Goal: Task Accomplishment & Management: Manage account settings

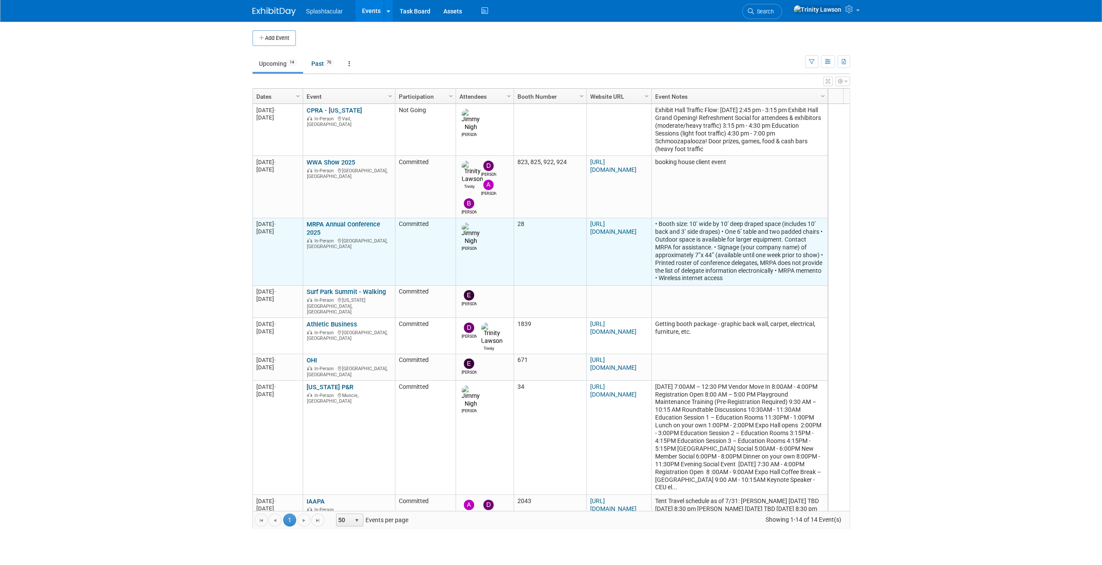
click at [333, 220] on link "MRPA Annual Conference 2025" at bounding box center [344, 228] width 74 height 16
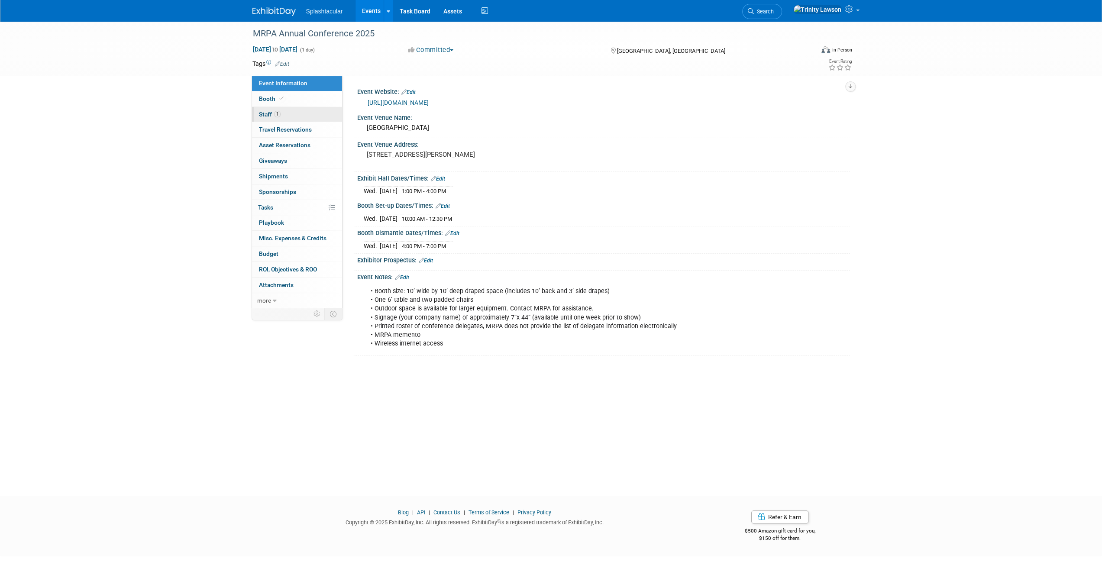
click at [307, 117] on link "1 Staff 1" at bounding box center [297, 114] width 90 height 15
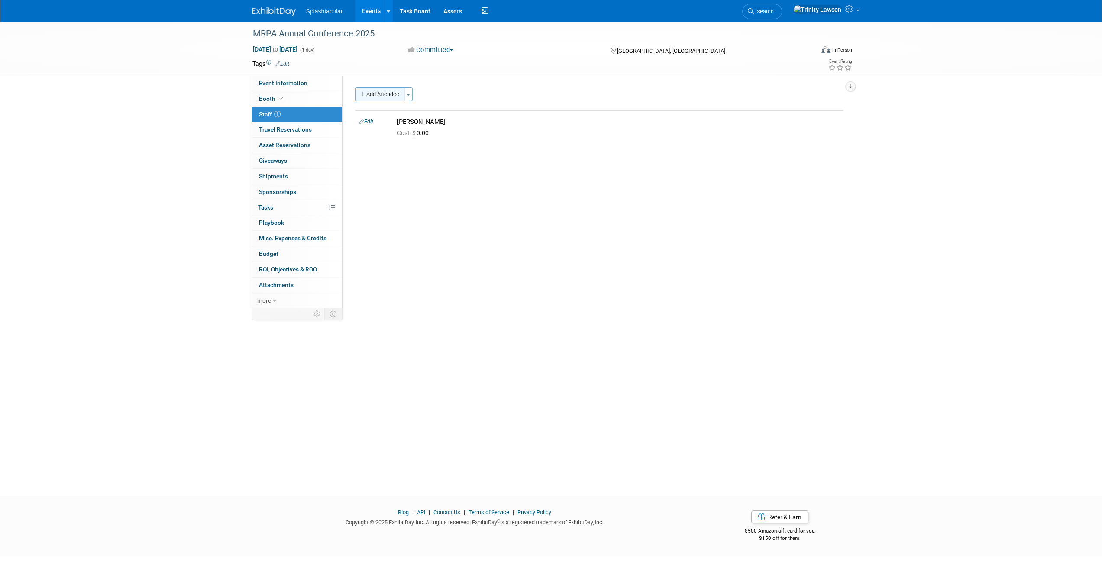
click at [392, 97] on button "Add Attendee" at bounding box center [380, 95] width 49 height 14
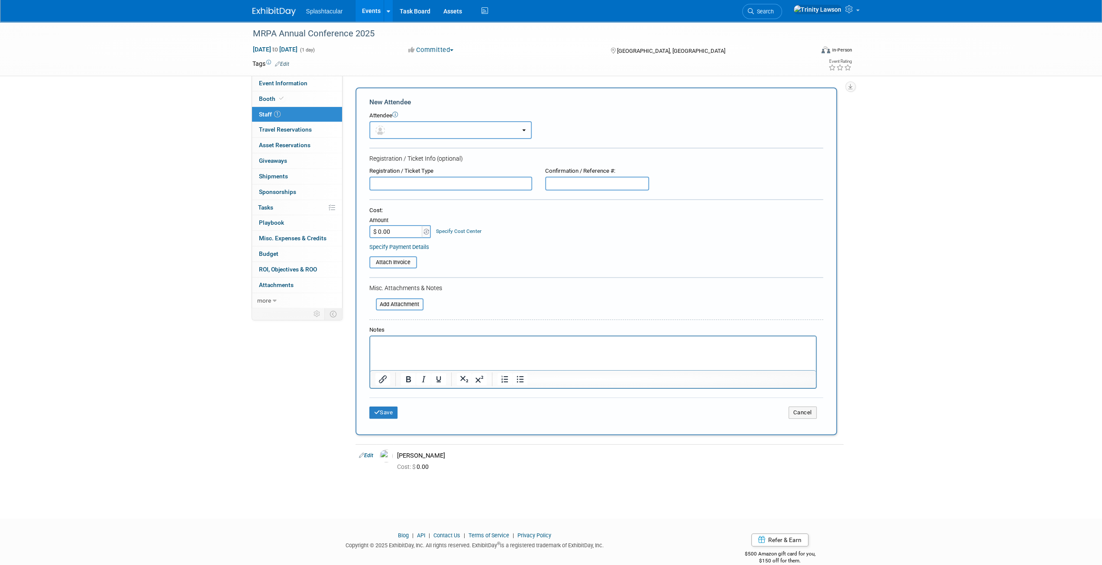
click at [417, 136] on button "button" at bounding box center [451, 130] width 162 height 18
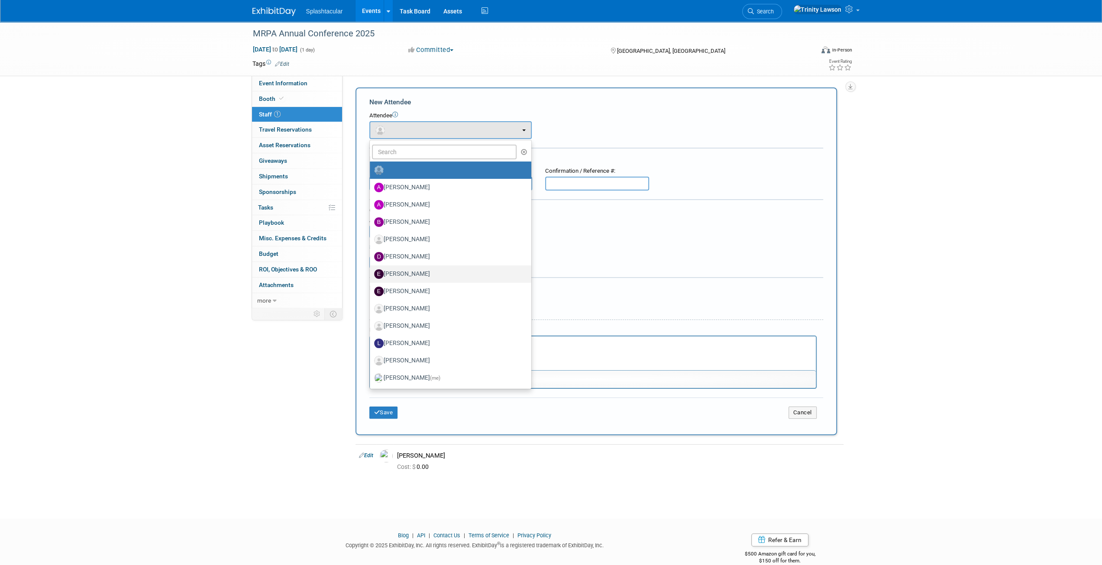
click at [407, 275] on label "Elliot Wheat" at bounding box center [448, 274] width 149 height 14
click at [371, 275] on input "Elliot Wheat" at bounding box center [369, 273] width 6 height 6
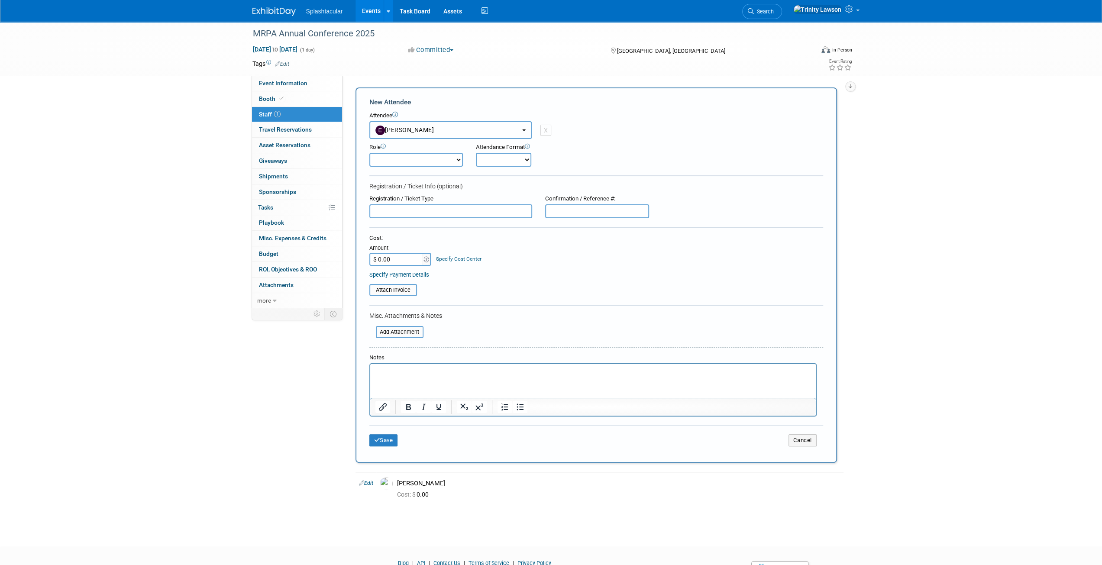
click at [424, 123] on button "Elliot Wheat" at bounding box center [451, 130] width 162 height 18
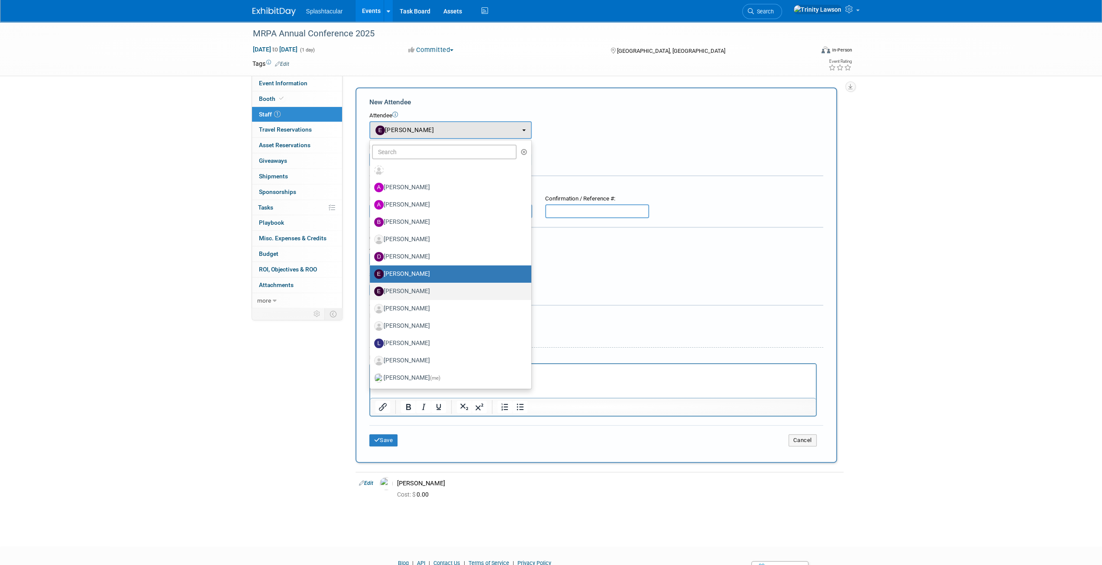
click at [389, 292] on label "Enrico Rossi" at bounding box center [448, 292] width 149 height 14
click at [371, 292] on input "Enrico Rossi" at bounding box center [369, 291] width 6 height 6
select select "c491a024-cc56-4c95-9756-1f1898a5c11b"
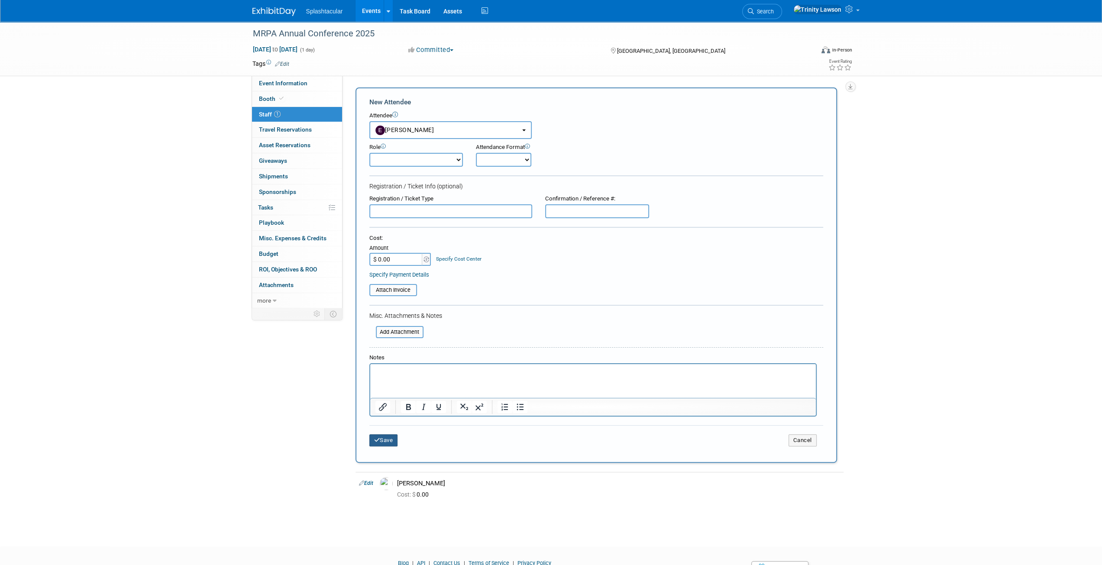
click at [389, 441] on button "Save" at bounding box center [384, 441] width 29 height 12
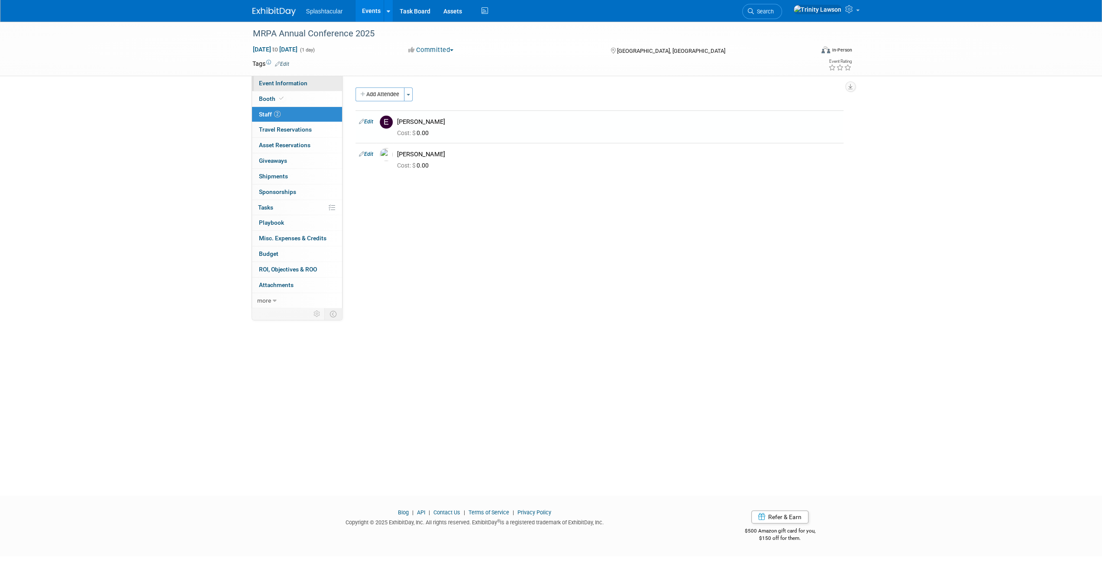
click at [279, 83] on span "Event Information" at bounding box center [283, 83] width 49 height 7
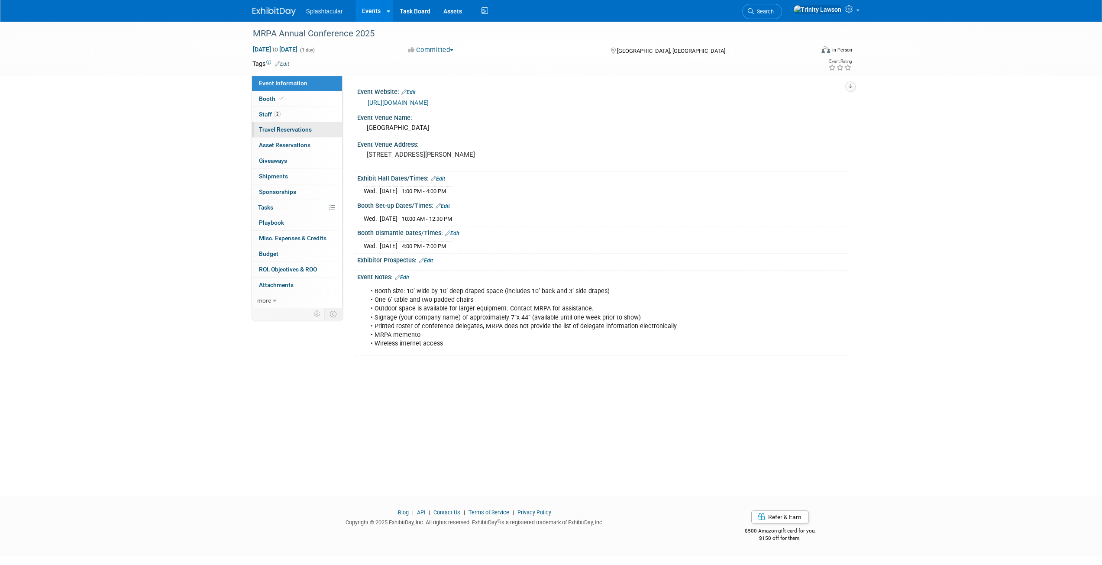
click at [289, 126] on span "Travel Reservations 0" at bounding box center [285, 129] width 53 height 7
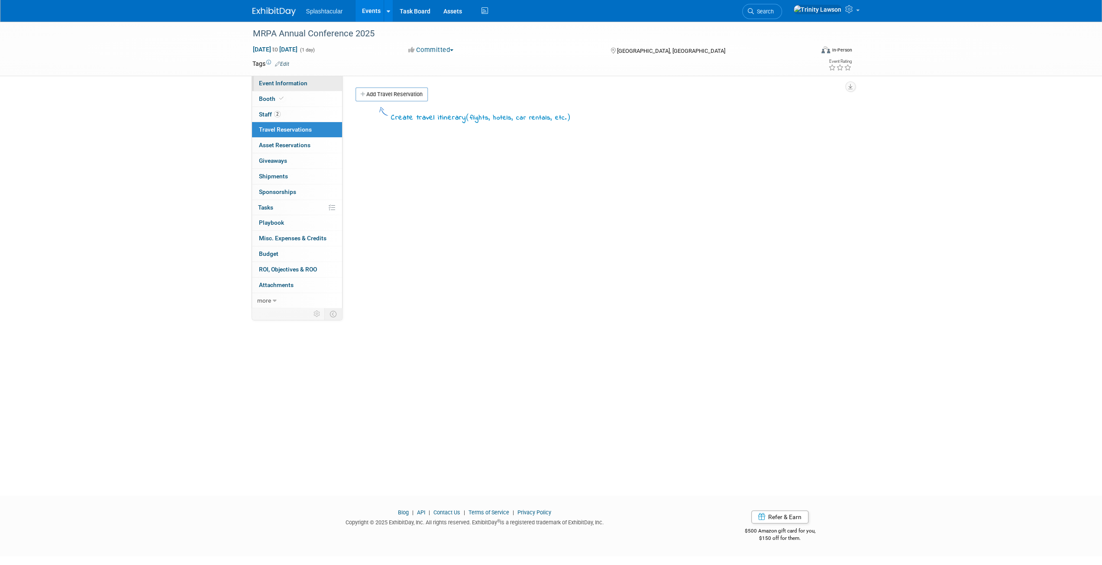
click at [292, 86] on span "Event Information" at bounding box center [283, 83] width 49 height 7
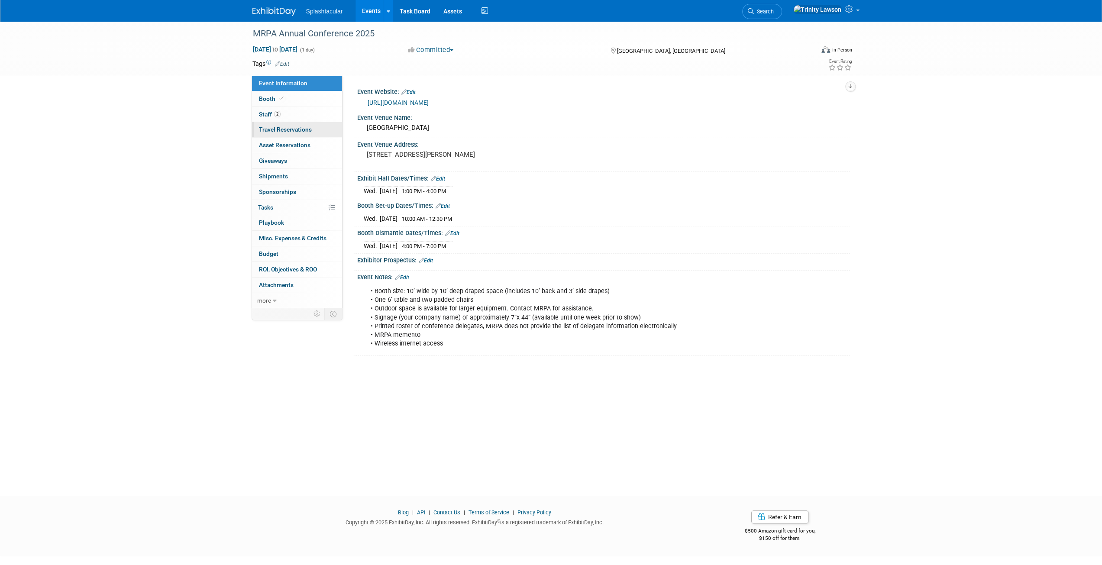
click at [290, 128] on span "Travel Reservations 0" at bounding box center [285, 129] width 53 height 7
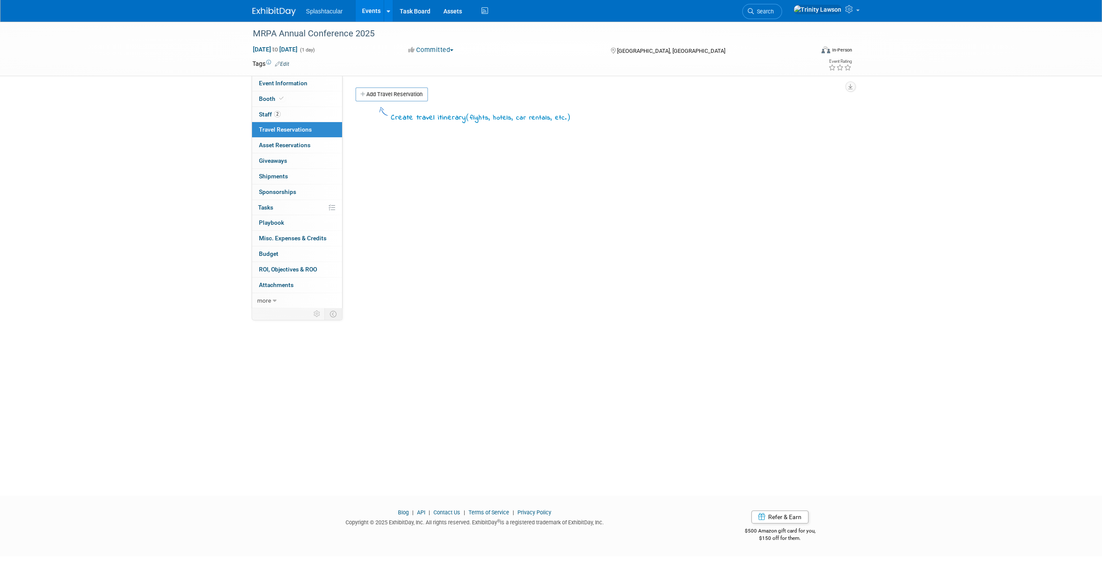
click at [371, 10] on link "Events" at bounding box center [372, 11] width 32 height 22
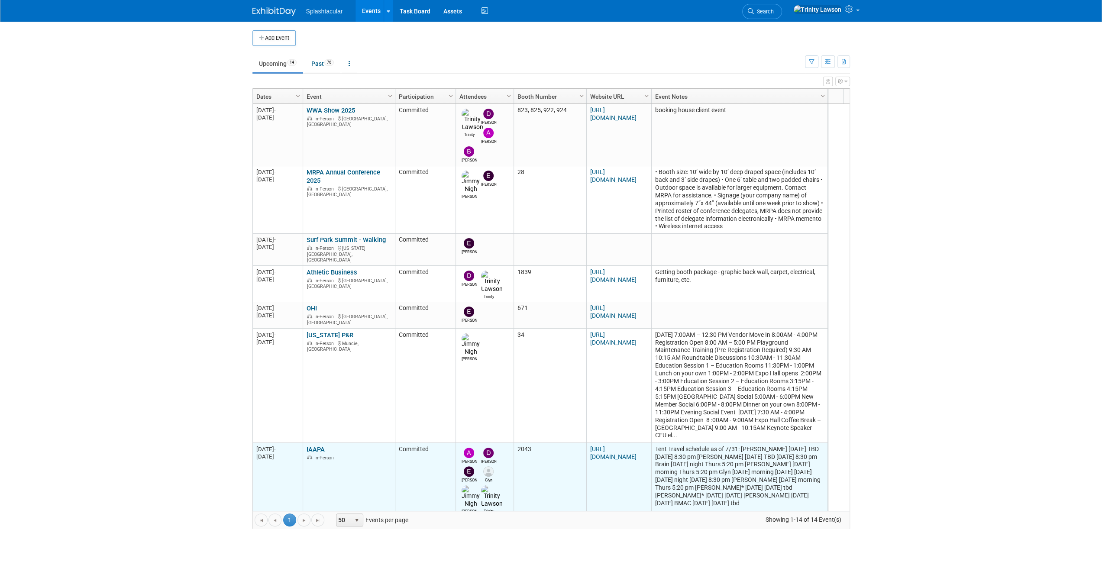
scroll to position [156, 0]
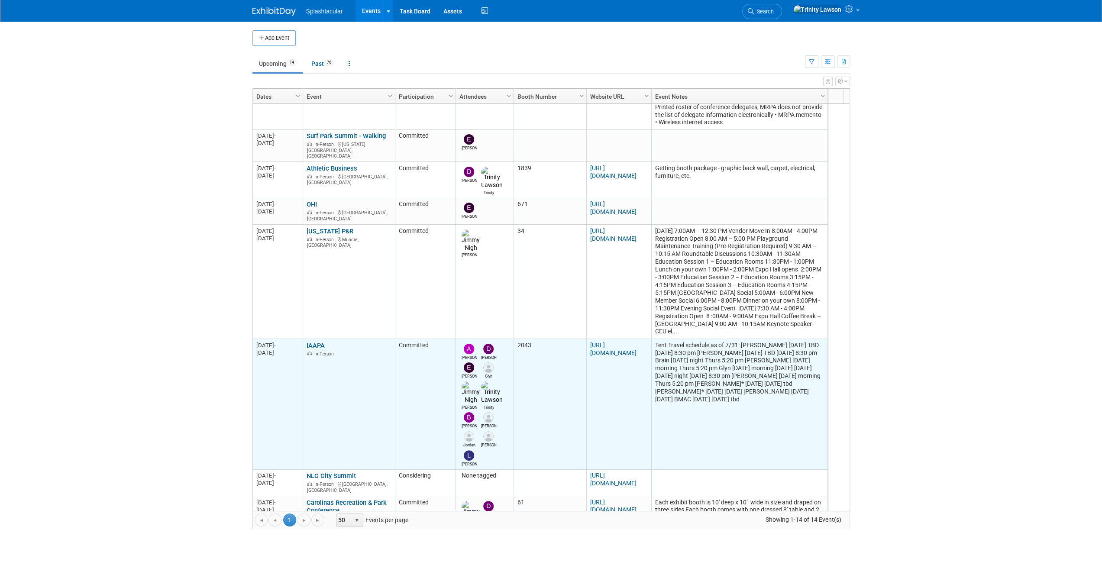
click at [318, 342] on link "IAAPA" at bounding box center [316, 346] width 18 height 8
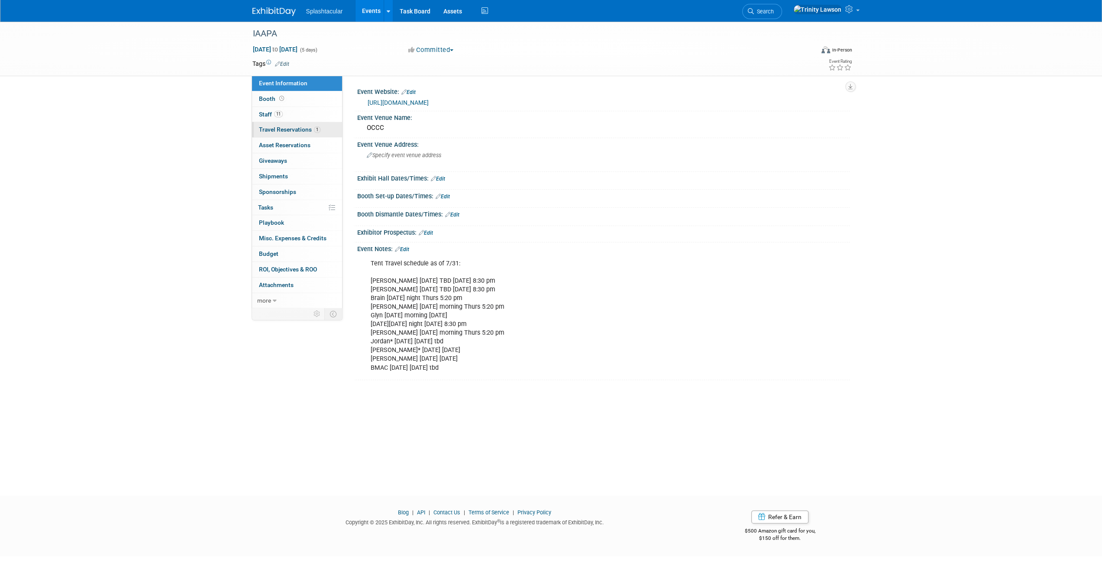
click at [293, 130] on span "Travel Reservations 1" at bounding box center [290, 129] width 62 height 7
